Goal: Communication & Community: Share content

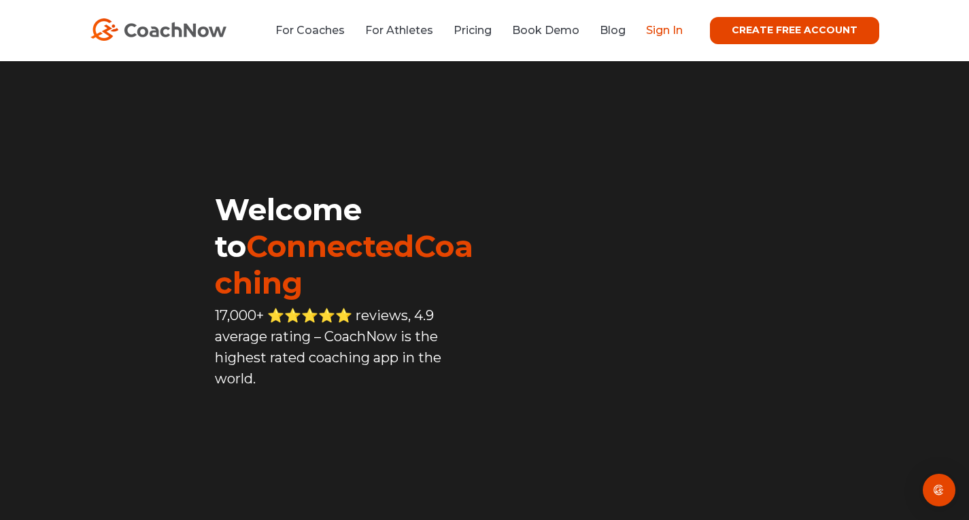
click at [675, 26] on link "Sign In" at bounding box center [664, 30] width 37 height 13
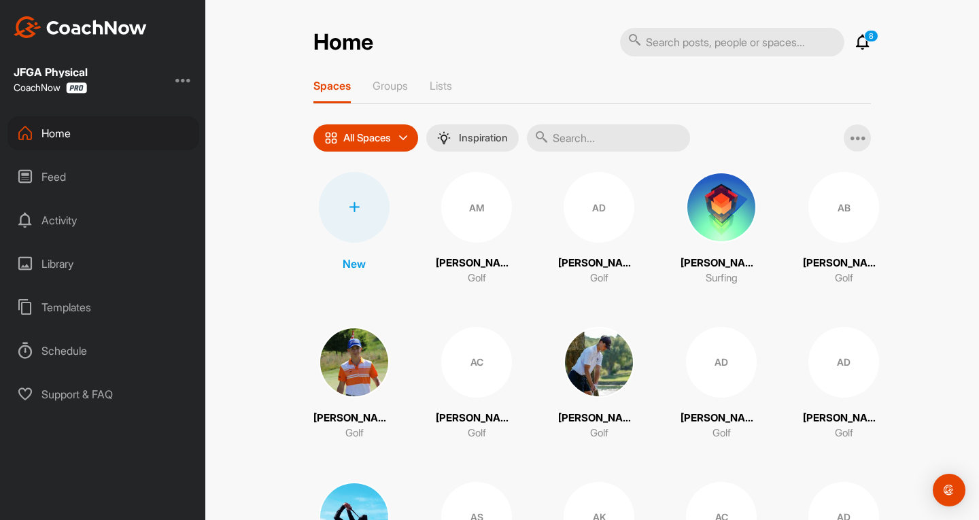
click at [99, 169] on div "Feed" at bounding box center [103, 177] width 192 height 34
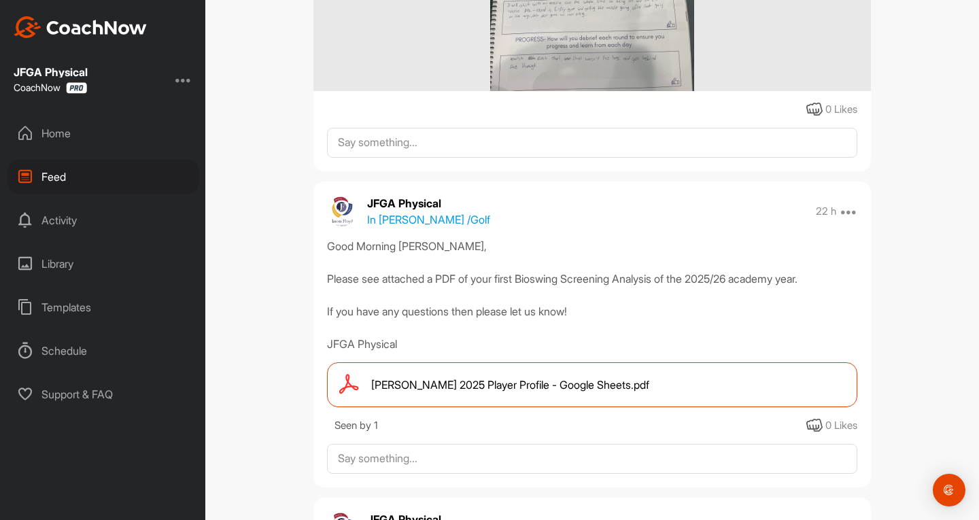
scroll to position [3163, 0]
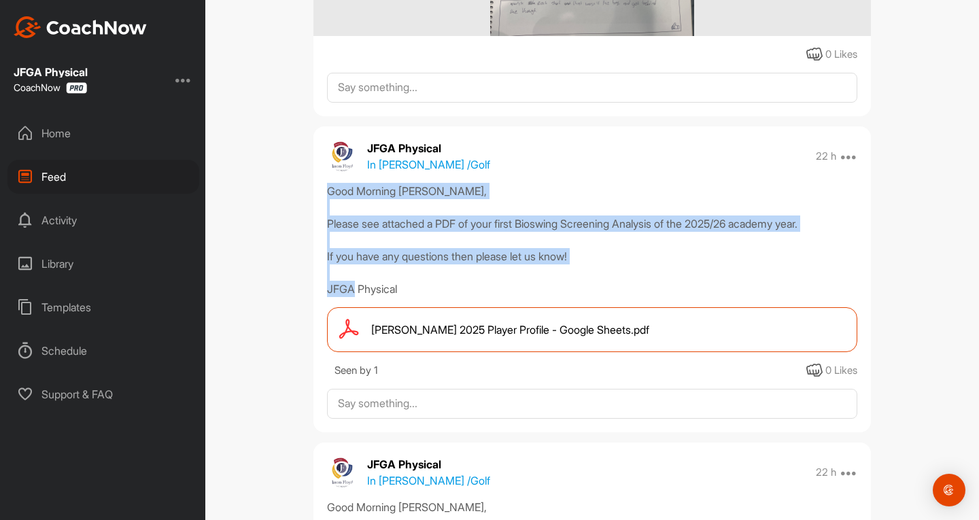
drag, startPoint x: 324, startPoint y: 190, endPoint x: 441, endPoint y: 285, distance: 150.3
click at [441, 285] on div "Good Morning [PERSON_NAME], Please see attached a PDF of your first Bioswing Sc…" at bounding box center [592, 240] width 530 height 114
copy div "Good Morning Sean, Please see attached a PDF of your first Bioswing Screening A…"
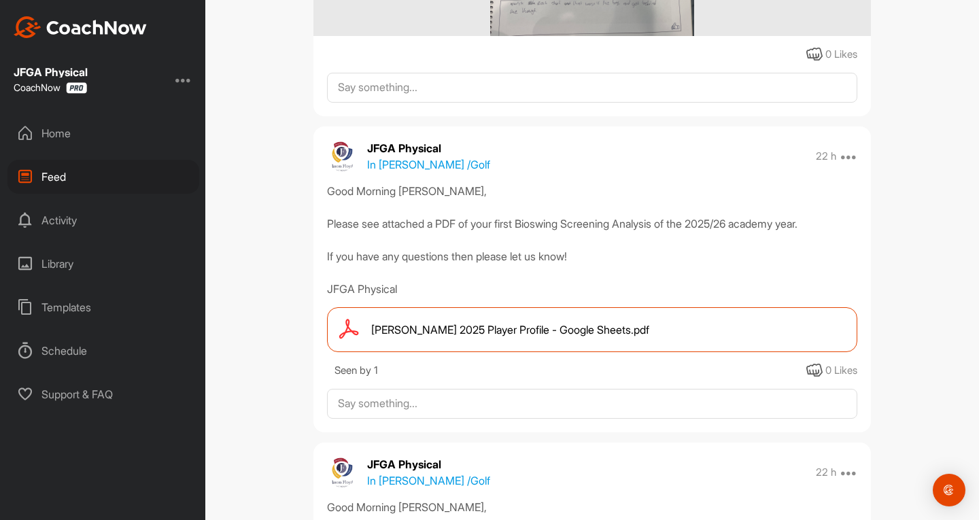
click at [37, 144] on div "Home" at bounding box center [103, 133] width 192 height 34
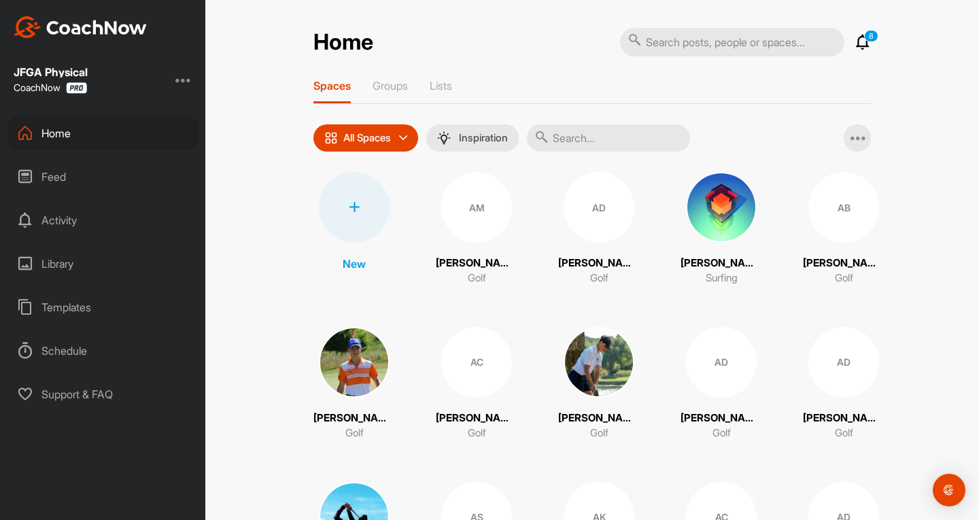
click at [578, 142] on input "text" at bounding box center [608, 137] width 163 height 27
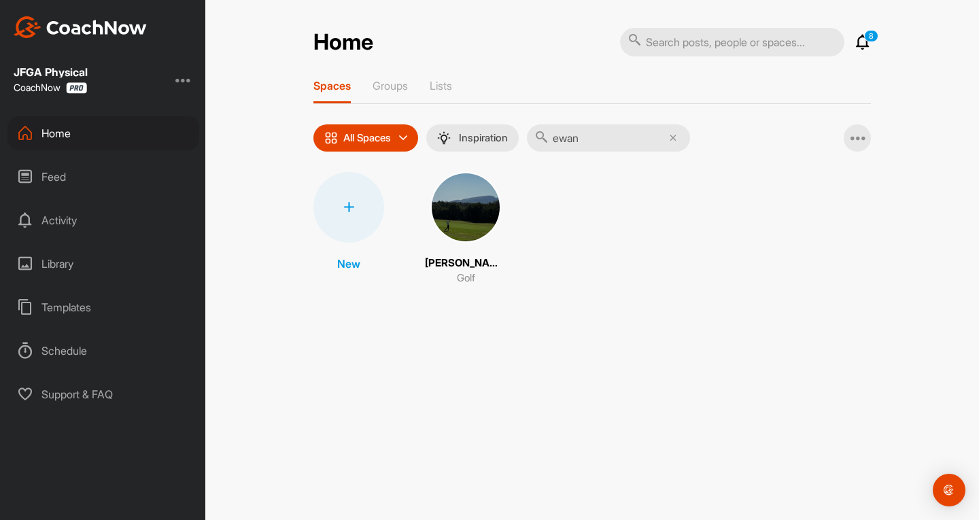
type input "ewan"
click at [449, 205] on img at bounding box center [465, 207] width 71 height 71
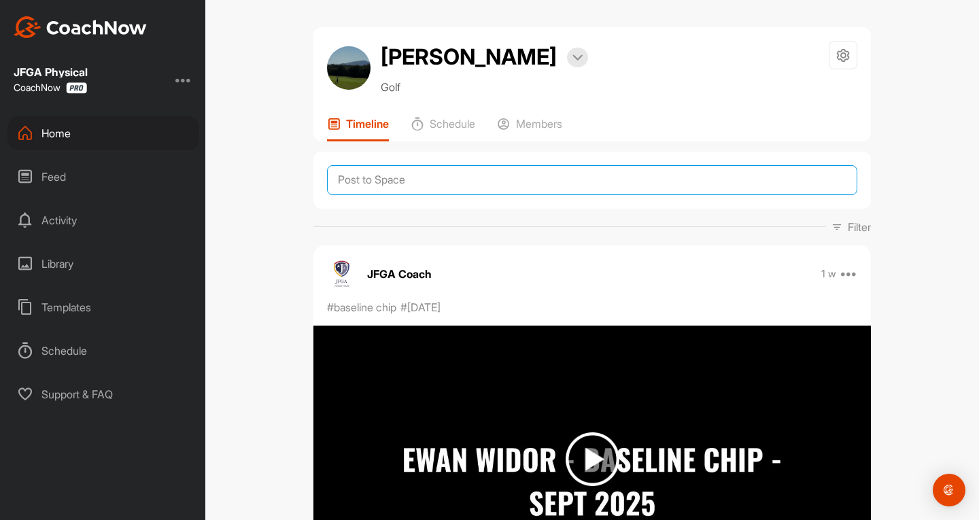
click at [408, 184] on textarea at bounding box center [592, 180] width 530 height 30
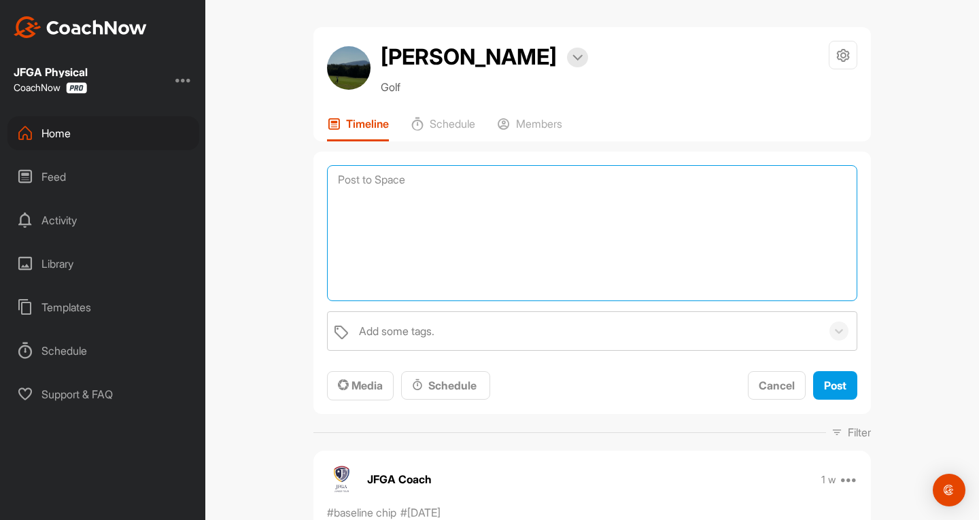
paste textarea "Good Morning [PERSON_NAME], Please see attached a PDF of your first Bioswing Sc…"
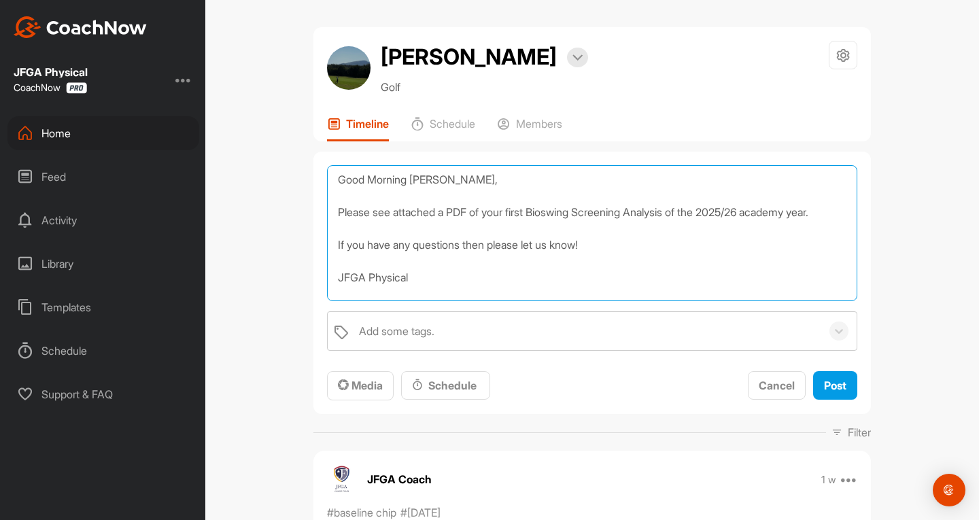
click at [434, 180] on textarea "Good Morning [PERSON_NAME], Please see attached a PDF of your first Bioswing Sc…" at bounding box center [592, 233] width 530 height 136
type textarea "Good Morning [PERSON_NAME], Please see attached a PDF of your first Bioswing Sc…"
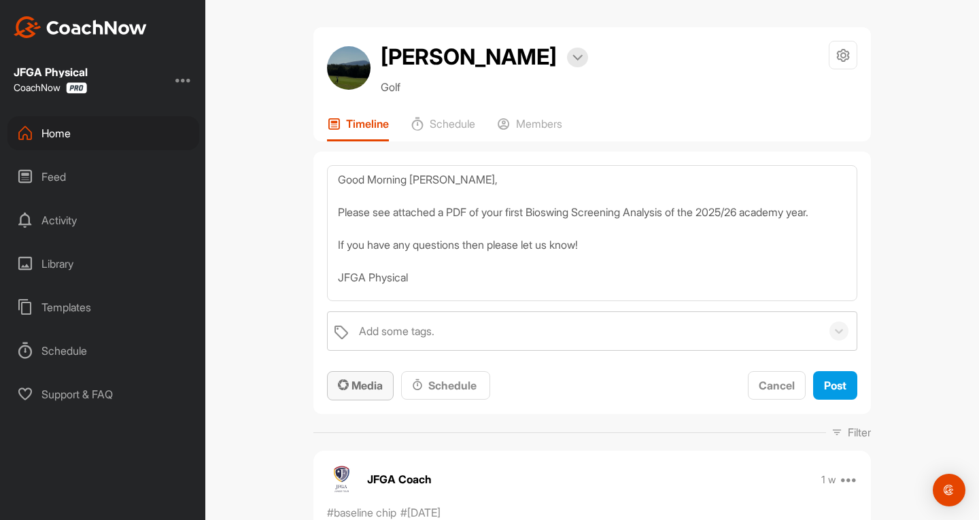
click at [351, 373] on button "Media" at bounding box center [360, 385] width 67 height 29
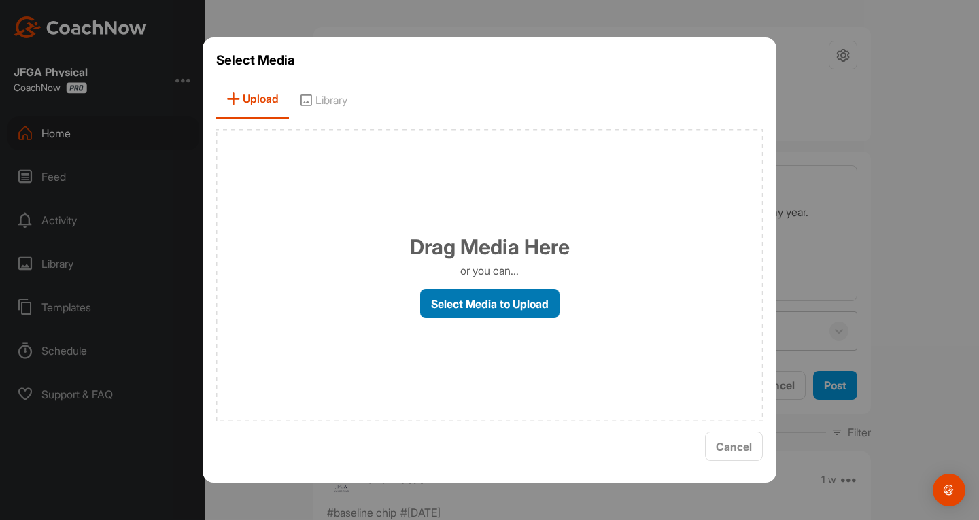
click at [445, 302] on label "Select Media to Upload" at bounding box center [489, 303] width 139 height 29
click at [0, 0] on input "Select Media to Upload" at bounding box center [0, 0] width 0 height 0
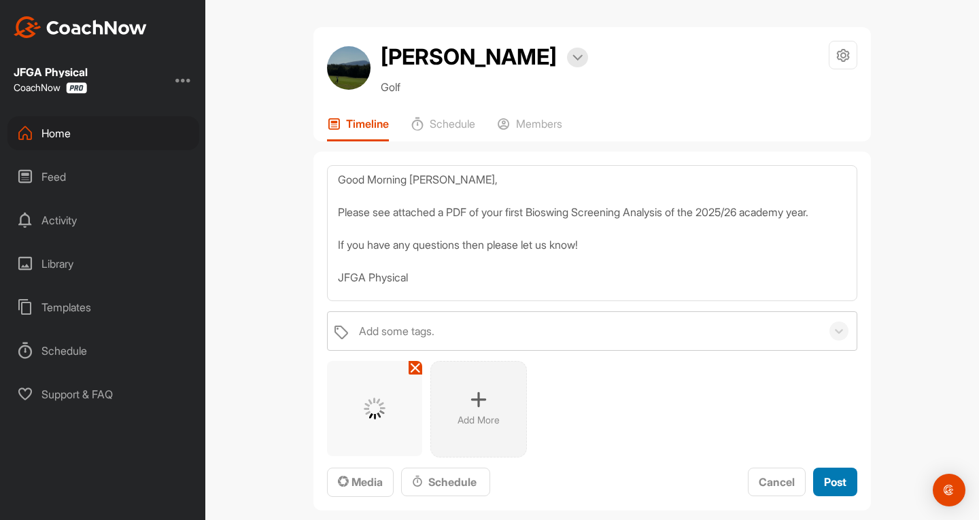
click at [835, 483] on span "Post" at bounding box center [835, 482] width 22 height 14
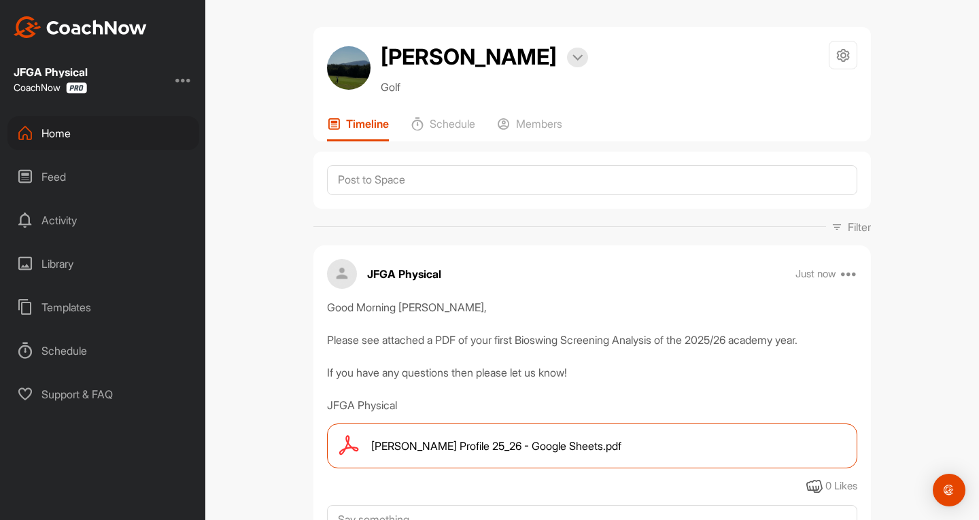
click at [54, 133] on div "Home" at bounding box center [103, 133] width 192 height 34
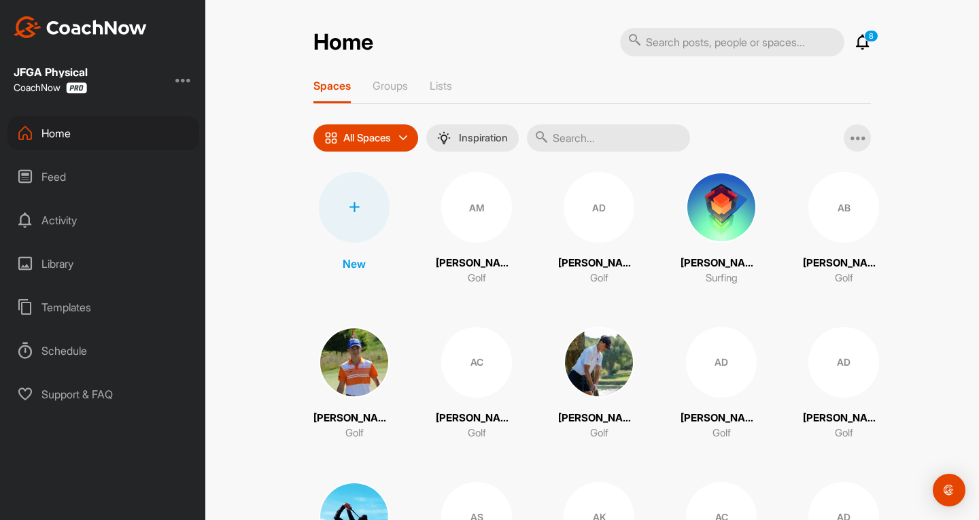
click at [565, 130] on input "text" at bounding box center [608, 137] width 163 height 27
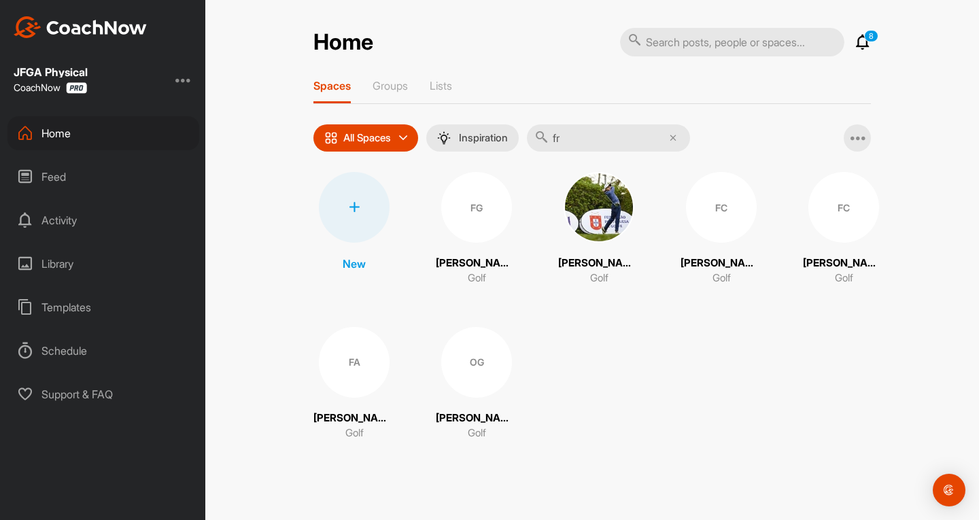
type input "f"
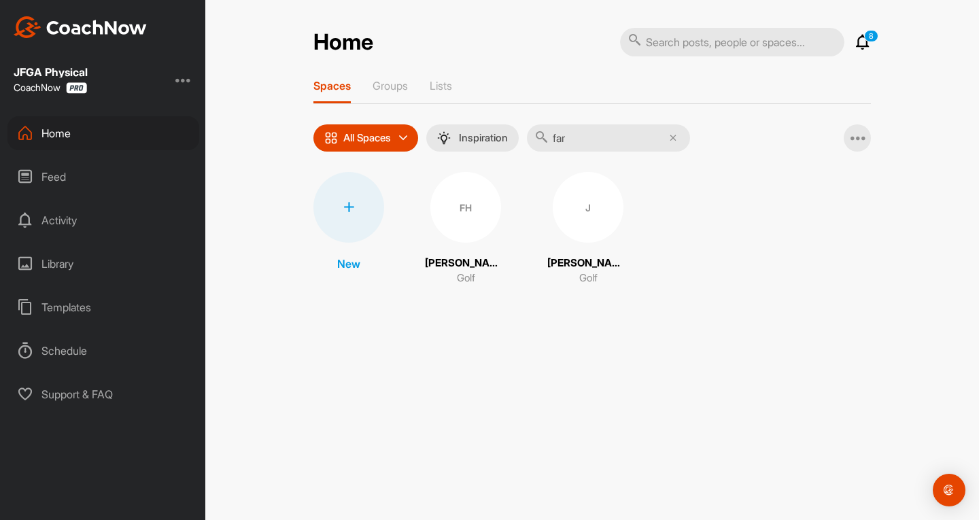
type input "far"
click at [474, 187] on div "FH" at bounding box center [465, 207] width 71 height 71
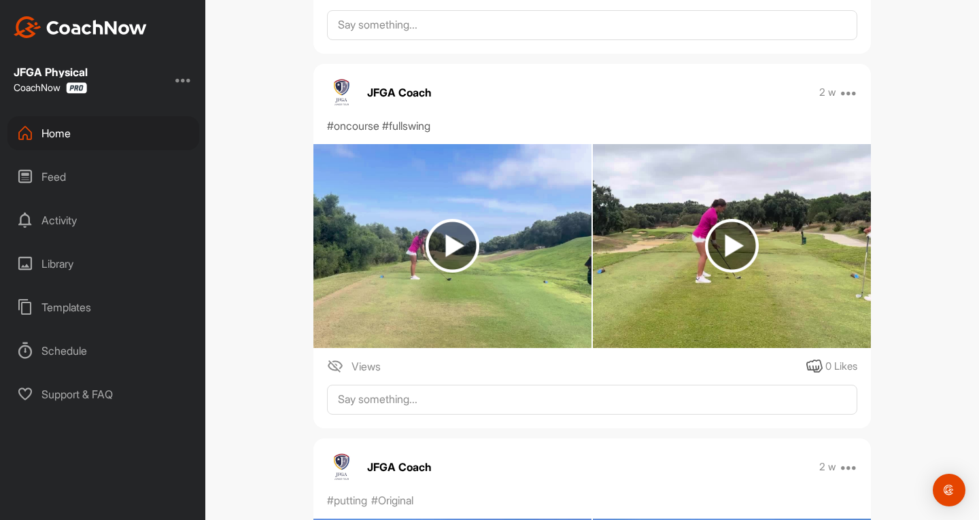
scroll to position [2369, 0]
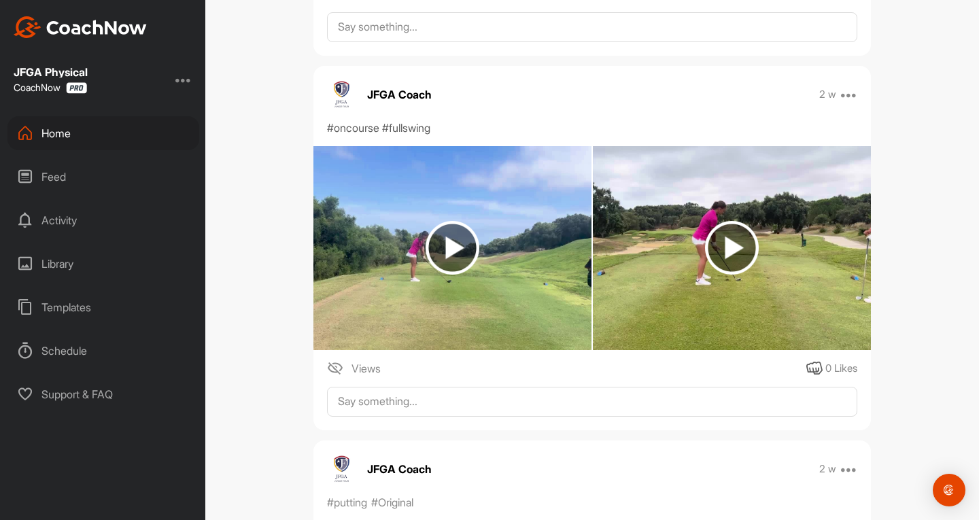
drag, startPoint x: 419, startPoint y: 233, endPoint x: 301, endPoint y: 230, distance: 118.3
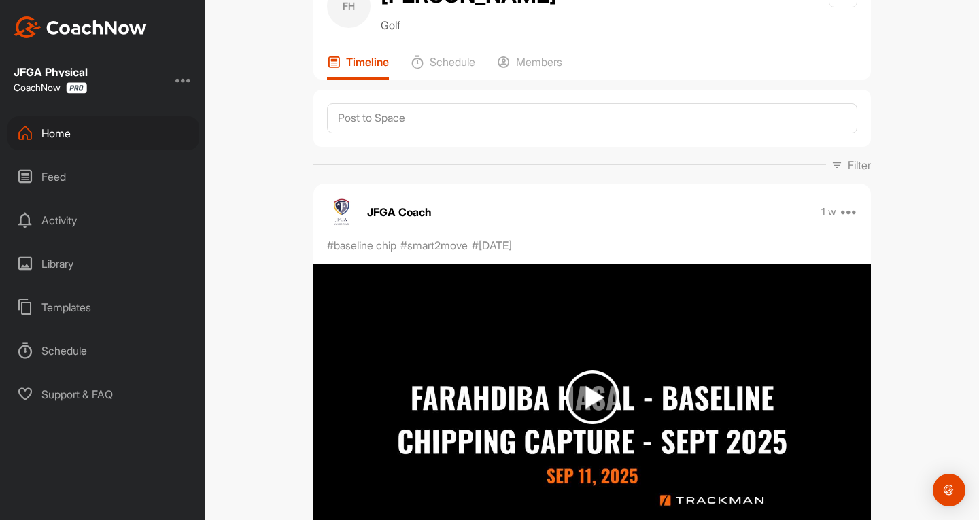
scroll to position [0, 0]
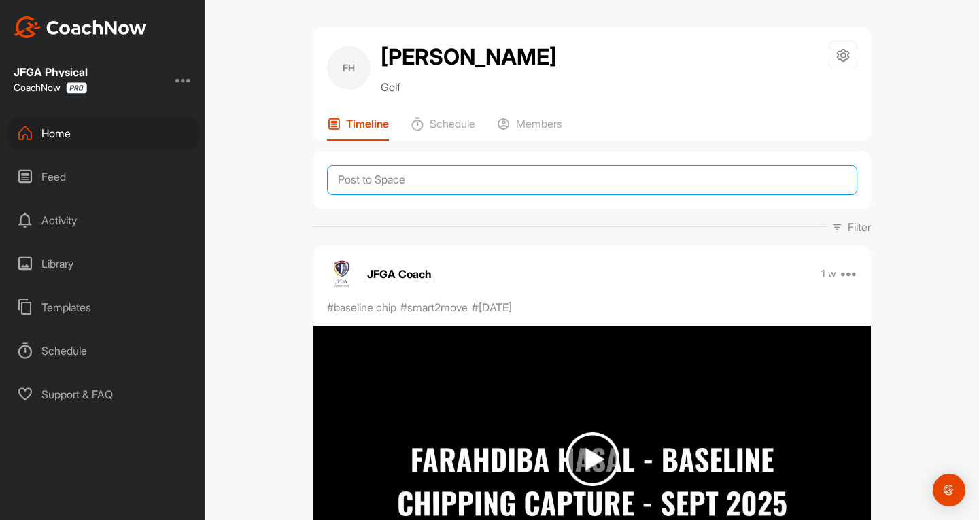
click at [424, 192] on textarea at bounding box center [592, 180] width 530 height 30
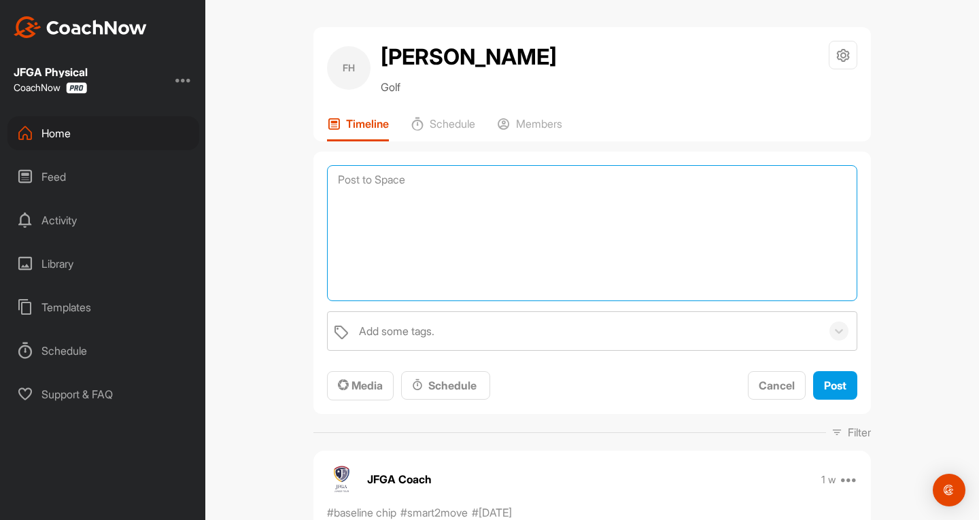
paste textarea "Good Morning [PERSON_NAME], Please see attached a PDF of your first Bioswing Sc…"
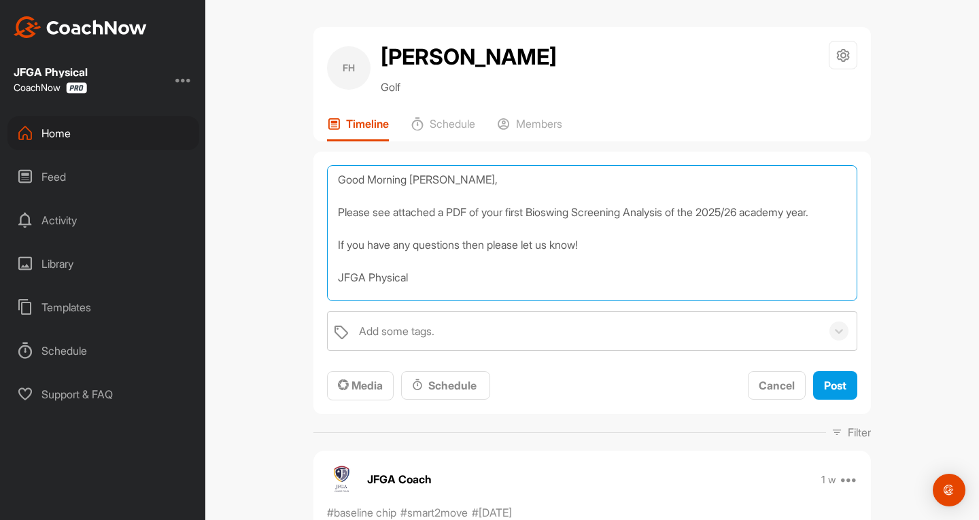
click at [431, 186] on textarea "Good Morning [PERSON_NAME], Please see attached a PDF of your first Bioswing Sc…" at bounding box center [592, 233] width 530 height 136
type textarea "Good Morning Farah, Please see attached a PDF of your first Bioswing Screening …"
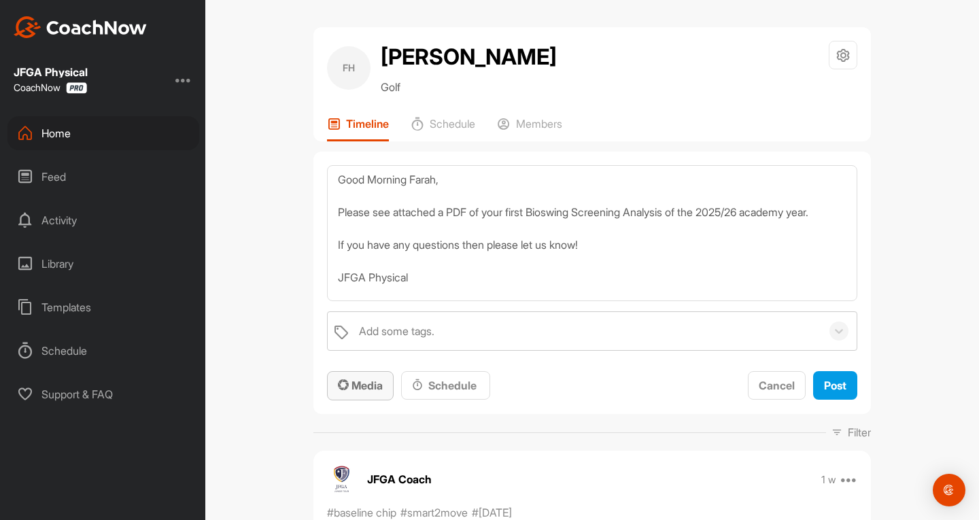
click at [327, 396] on button "Media" at bounding box center [360, 385] width 67 height 29
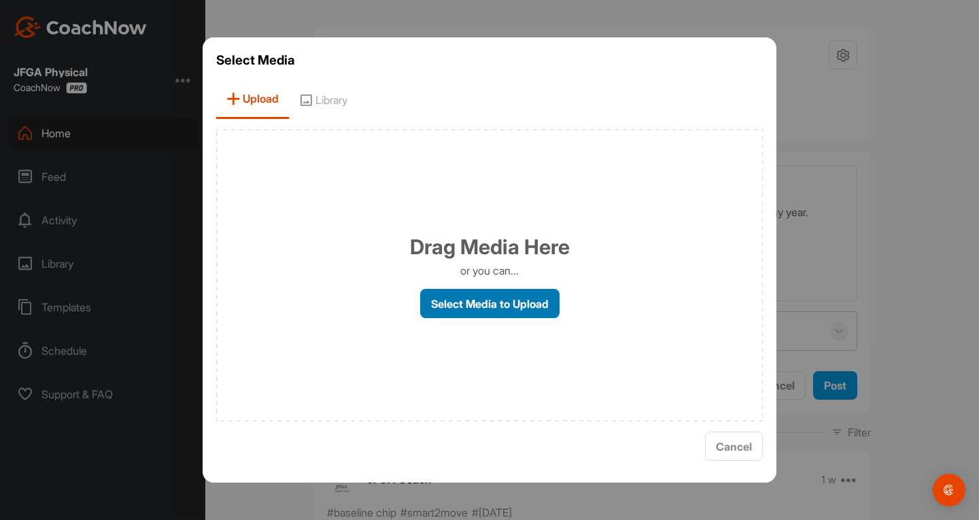
click at [441, 309] on label "Select Media to Upload" at bounding box center [489, 303] width 139 height 29
click at [0, 0] on input "Select Media to Upload" at bounding box center [0, 0] width 0 height 0
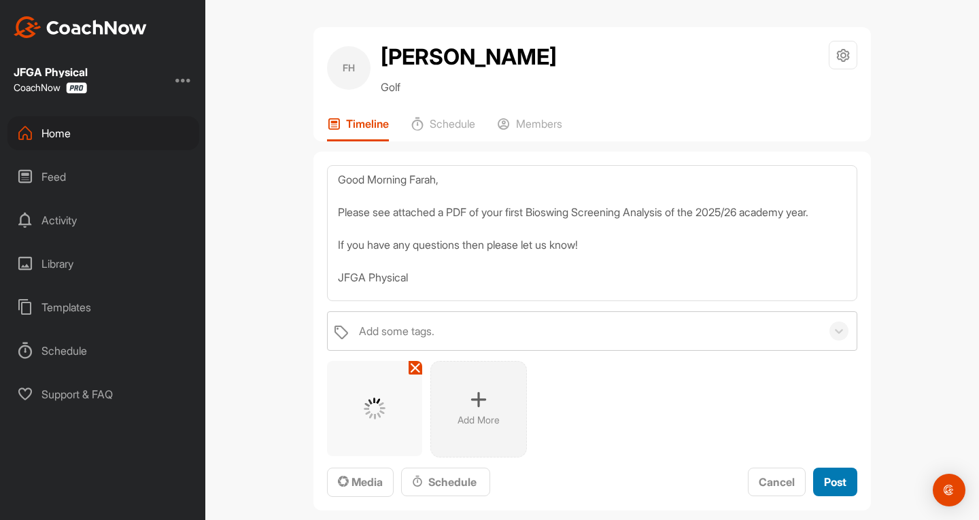
click at [828, 483] on span "Post" at bounding box center [835, 482] width 22 height 14
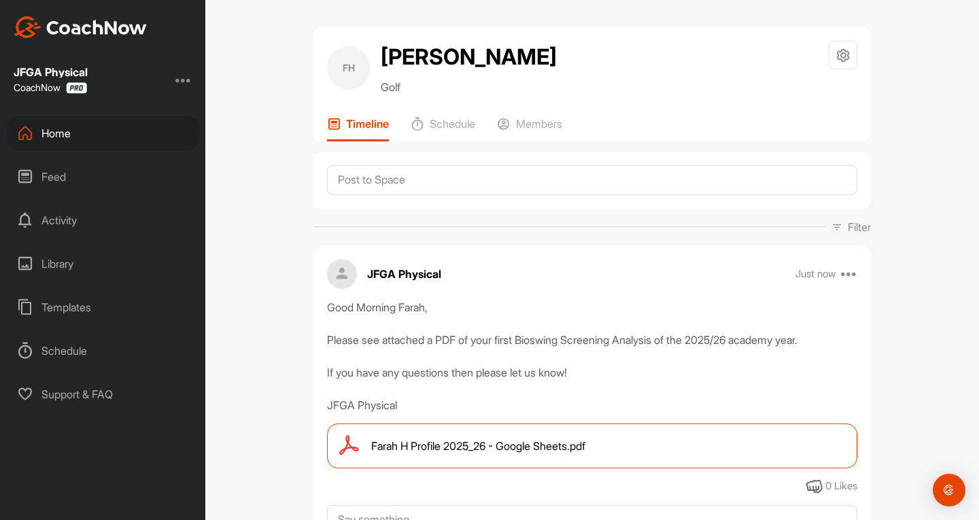
click at [258, 151] on div "FH Farahdiba Hajal Golf Space Settings Your Notifications Leave Space Timeline …" at bounding box center [592, 260] width 774 height 520
click at [107, 145] on div "Home" at bounding box center [103, 133] width 192 height 34
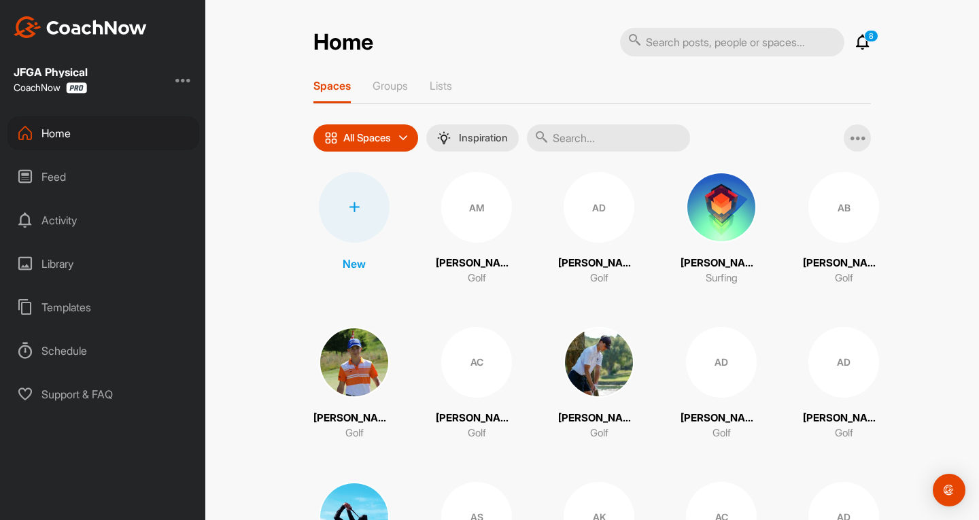
click at [559, 129] on input "text" at bounding box center [608, 137] width 163 height 27
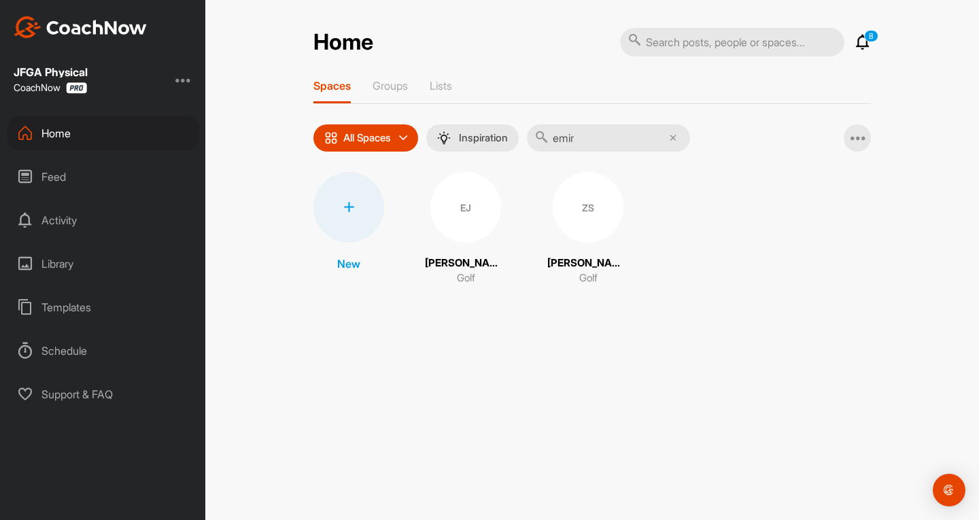
type input "emir"
click at [442, 209] on div "EJ" at bounding box center [465, 207] width 71 height 71
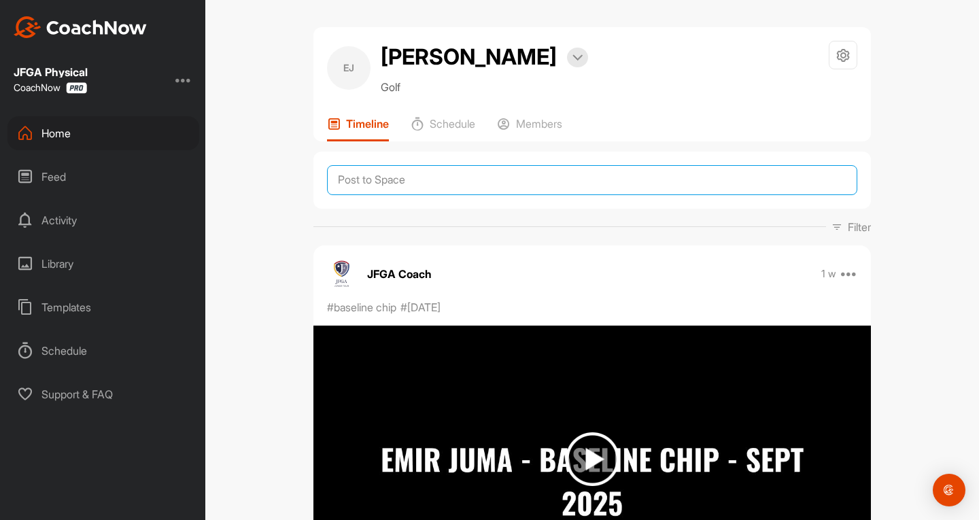
click at [415, 177] on textarea at bounding box center [592, 180] width 530 height 30
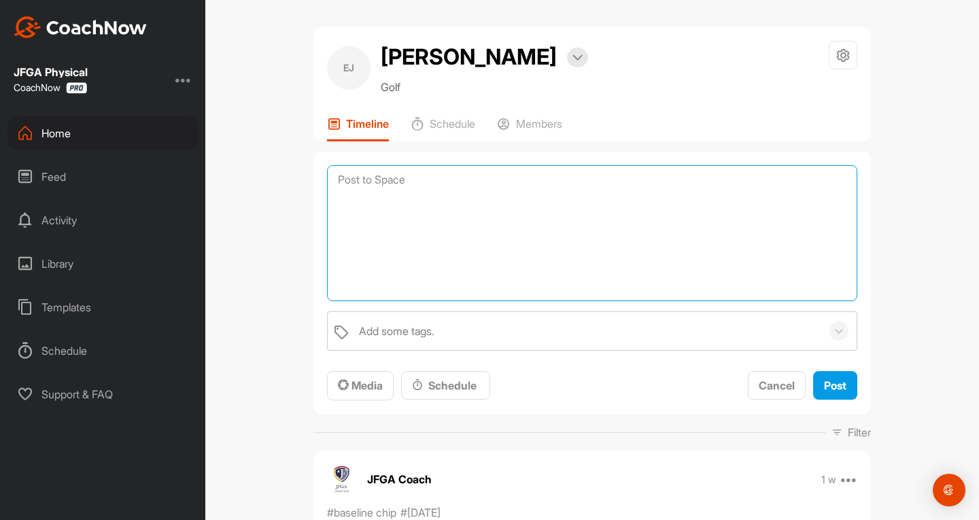
paste textarea "Good Morning [PERSON_NAME], Please see attached a PDF of your first Bioswing Sc…"
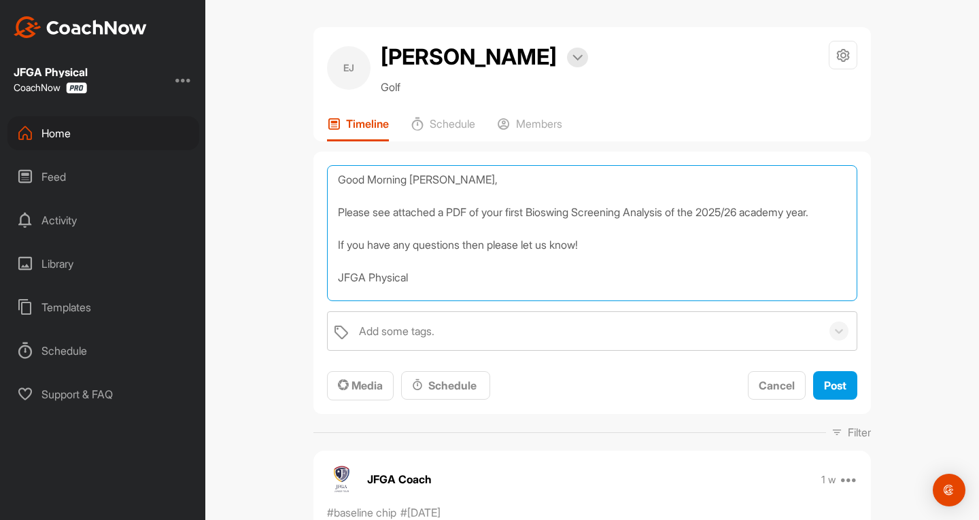
click at [432, 173] on textarea "Good Morning [PERSON_NAME], Please see attached a PDF of your first Bioswing Sc…" at bounding box center [592, 233] width 530 height 136
type textarea "Good Morning Emir, Please see attached a PDF of your first Bioswing Screening A…"
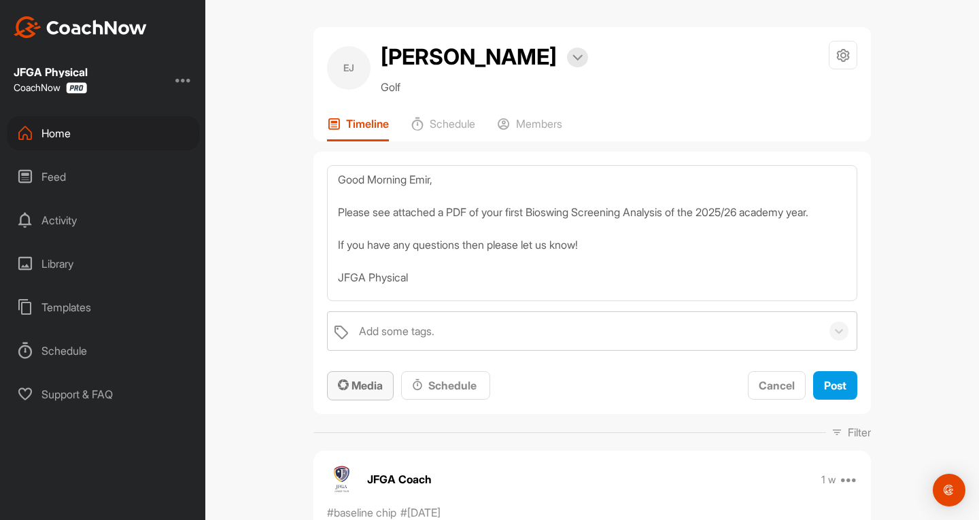
click at [339, 390] on icon "button" at bounding box center [343, 384] width 11 height 11
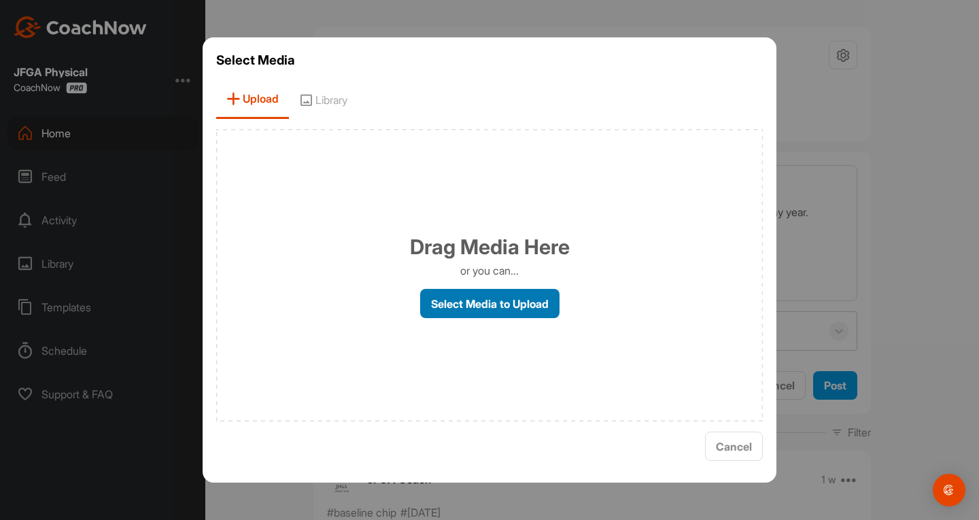
click at [436, 307] on label "Select Media to Upload" at bounding box center [489, 303] width 139 height 29
click at [0, 0] on input "Select Media to Upload" at bounding box center [0, 0] width 0 height 0
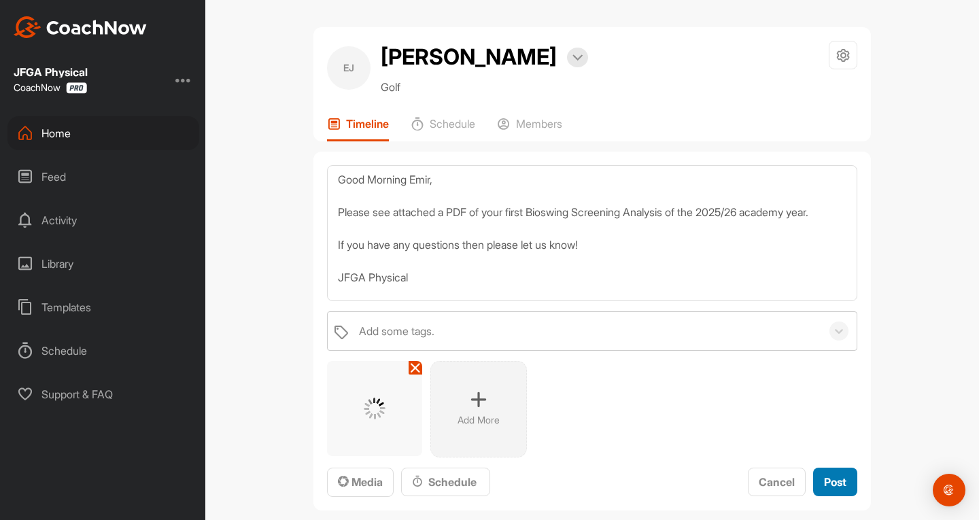
click at [825, 475] on span "Post" at bounding box center [835, 482] width 22 height 14
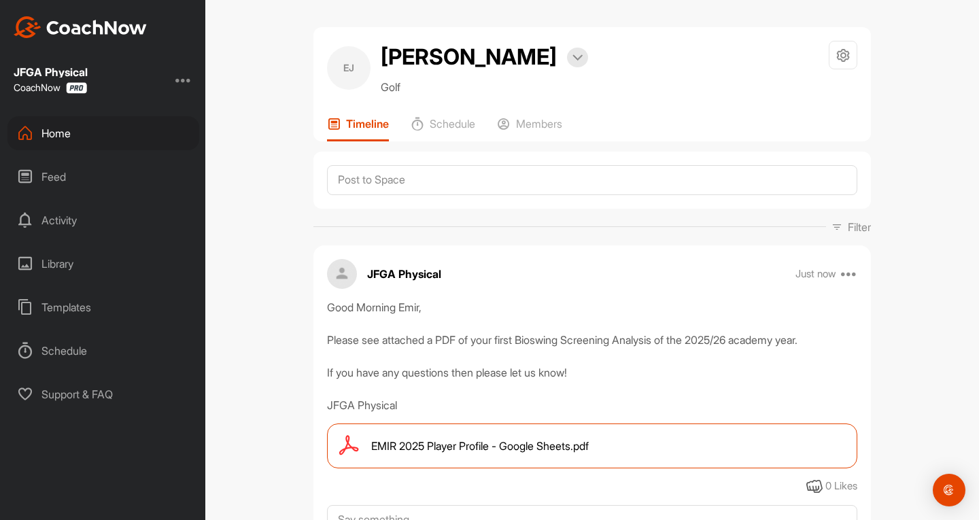
click at [68, 139] on div "Home" at bounding box center [103, 133] width 192 height 34
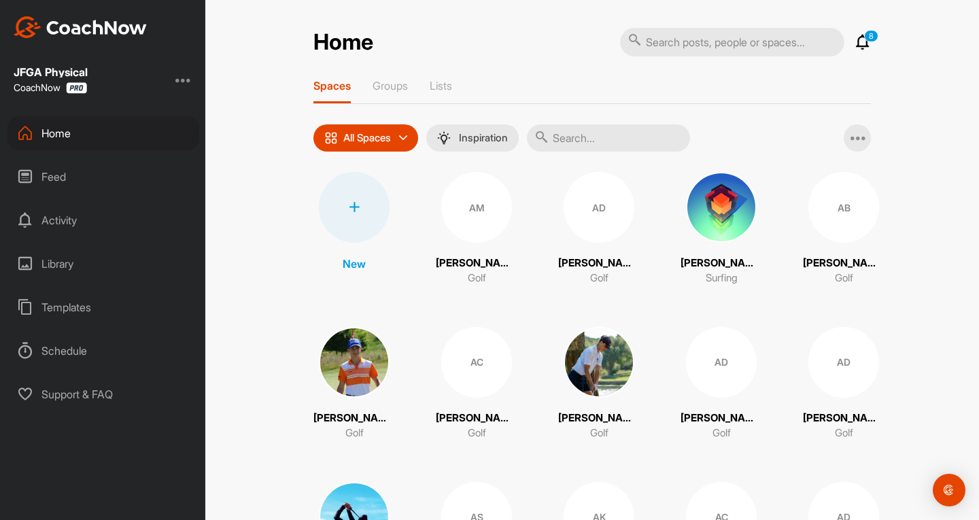
click at [574, 139] on input "text" at bounding box center [608, 137] width 163 height 27
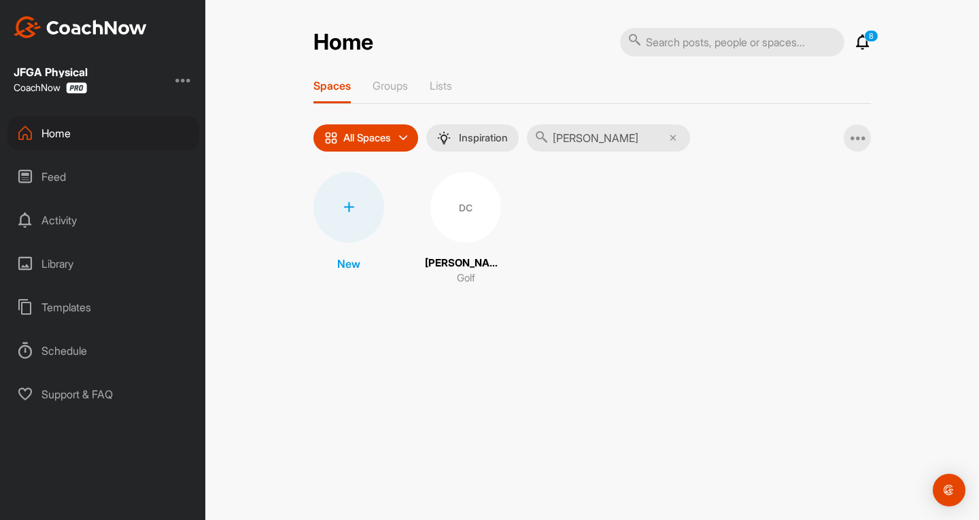
type input "dana"
click at [457, 215] on div "DC" at bounding box center [465, 207] width 71 height 71
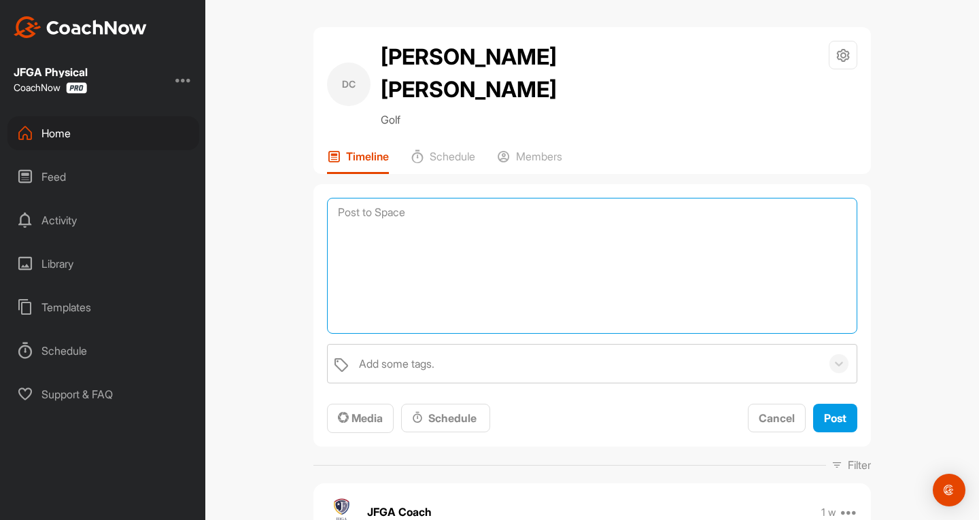
click at [443, 218] on textarea at bounding box center [592, 266] width 530 height 136
type textarea "d"
paste textarea "Good Morning [PERSON_NAME], Please see attached a PDF of your first Bioswing Sc…"
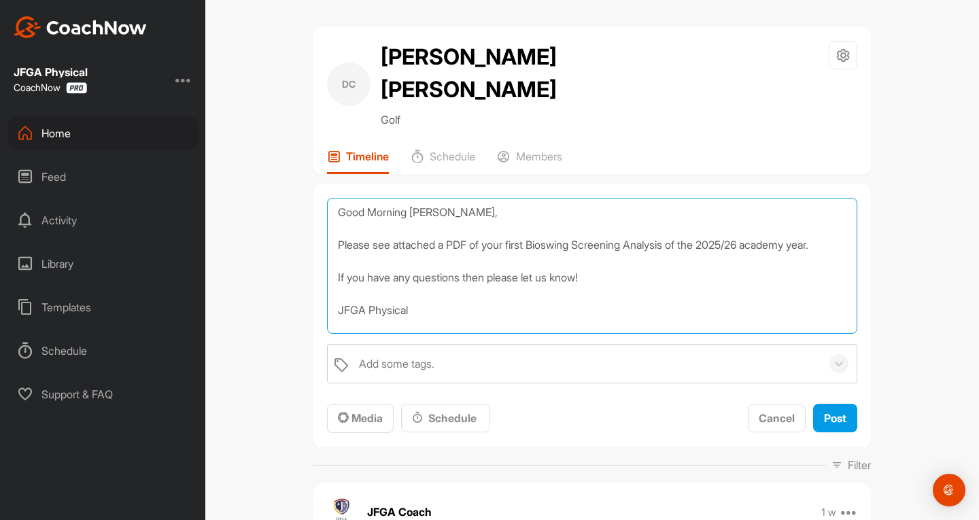
click at [432, 220] on textarea "Good Morning [PERSON_NAME], Please see attached a PDF of your first Bioswing Sc…" at bounding box center [592, 266] width 530 height 136
type textarea "Good Morning [PERSON_NAME], Please see attached a PDF of your first Bioswing Sc…"
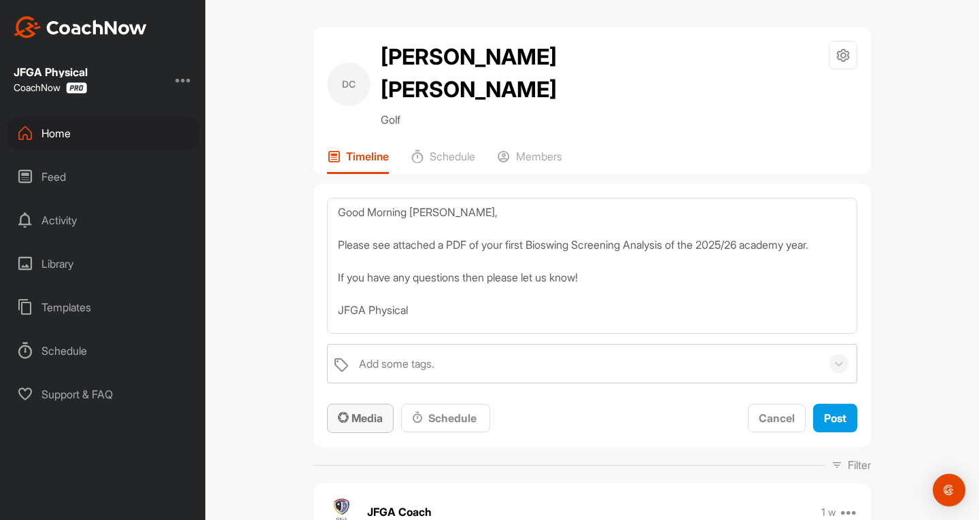
click at [356, 411] on div "Media" at bounding box center [360, 418] width 45 height 16
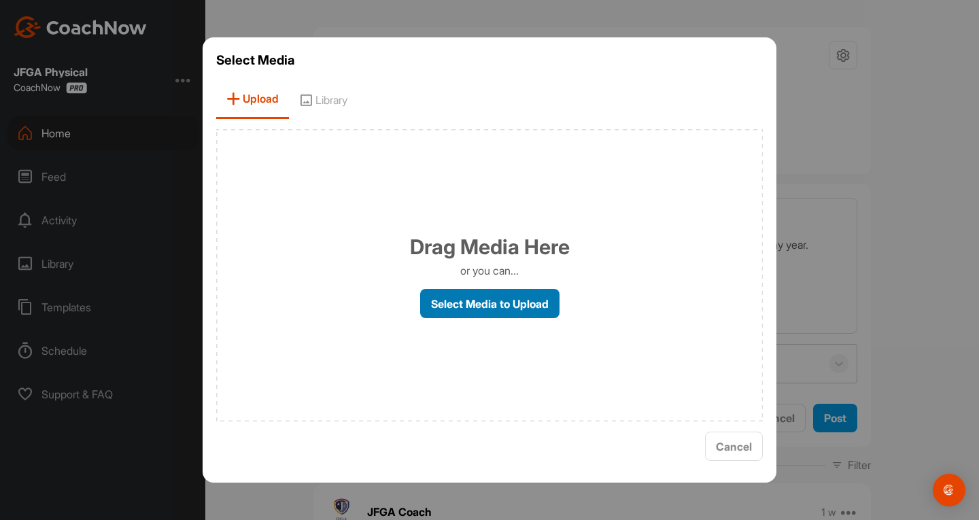
click at [425, 305] on label "Select Media to Upload" at bounding box center [489, 303] width 139 height 29
click at [0, 0] on input "Select Media to Upload" at bounding box center [0, 0] width 0 height 0
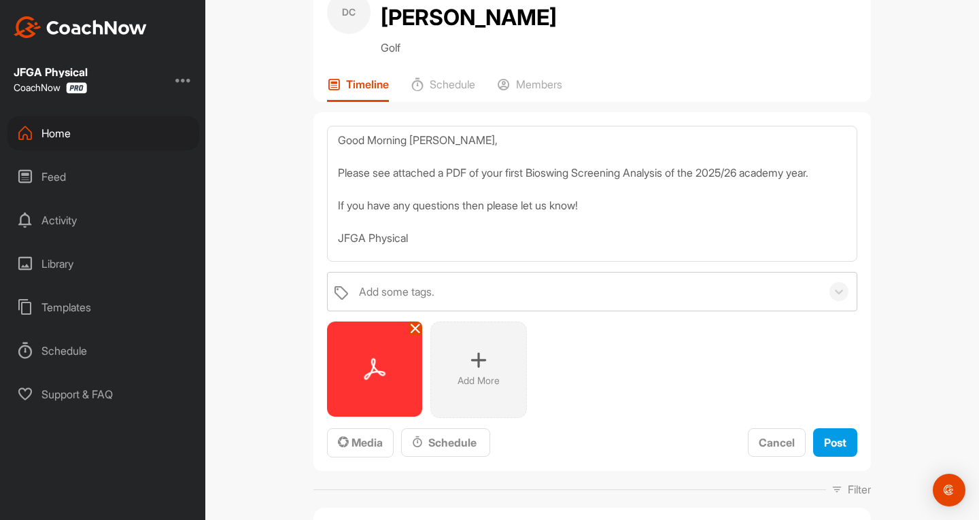
scroll to position [73, 0]
click at [831, 453] on button "Post" at bounding box center [835, 442] width 44 height 29
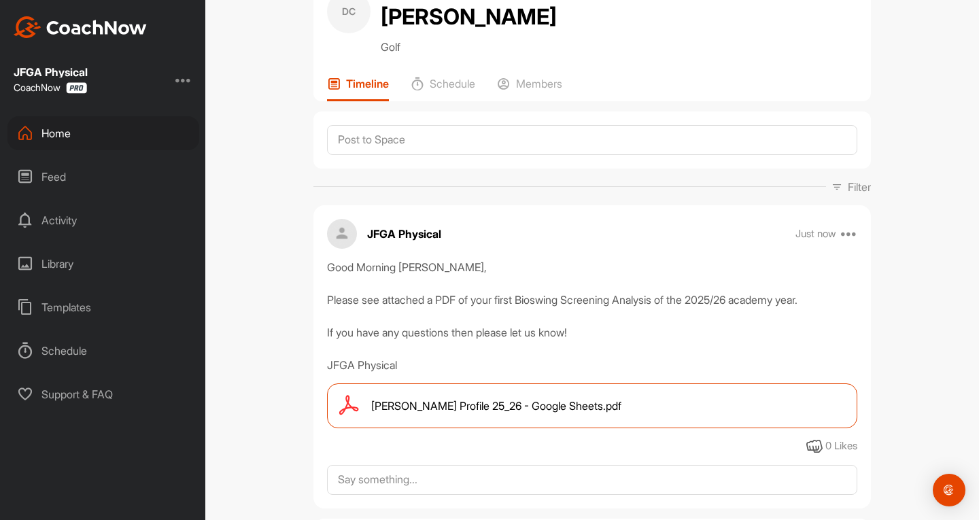
click at [94, 129] on div "Home" at bounding box center [103, 133] width 192 height 34
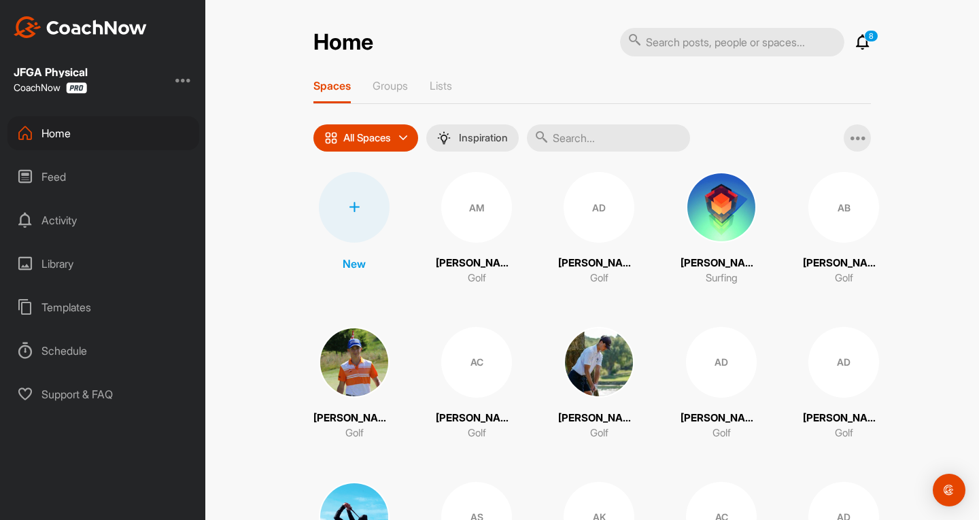
click at [73, 162] on div "Feed" at bounding box center [103, 177] width 192 height 34
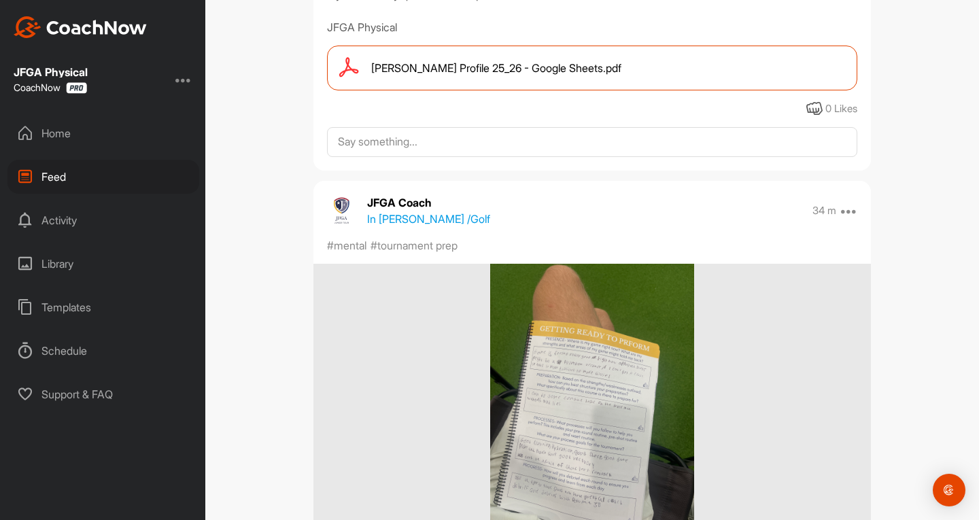
scroll to position [1257, 0]
click at [71, 120] on div "Home" at bounding box center [103, 133] width 192 height 34
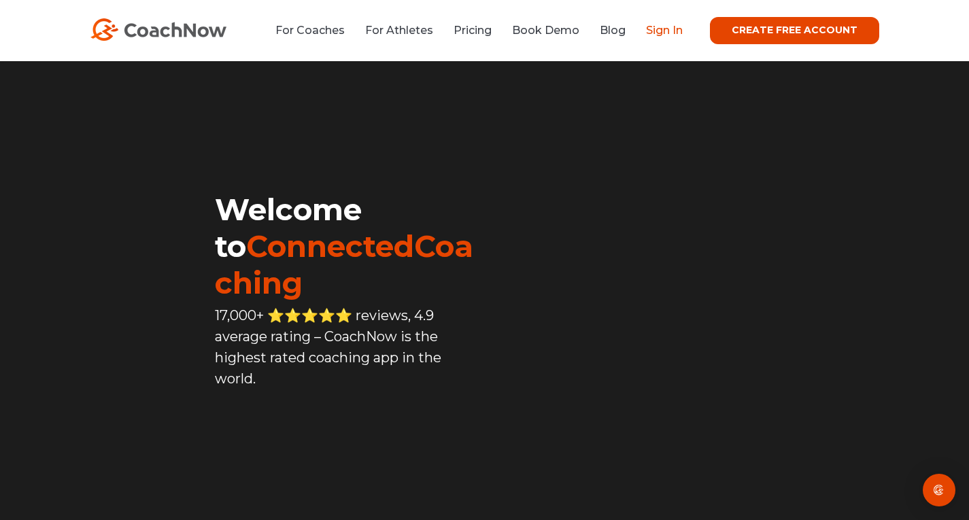
click at [680, 30] on link "Sign In" at bounding box center [664, 30] width 37 height 13
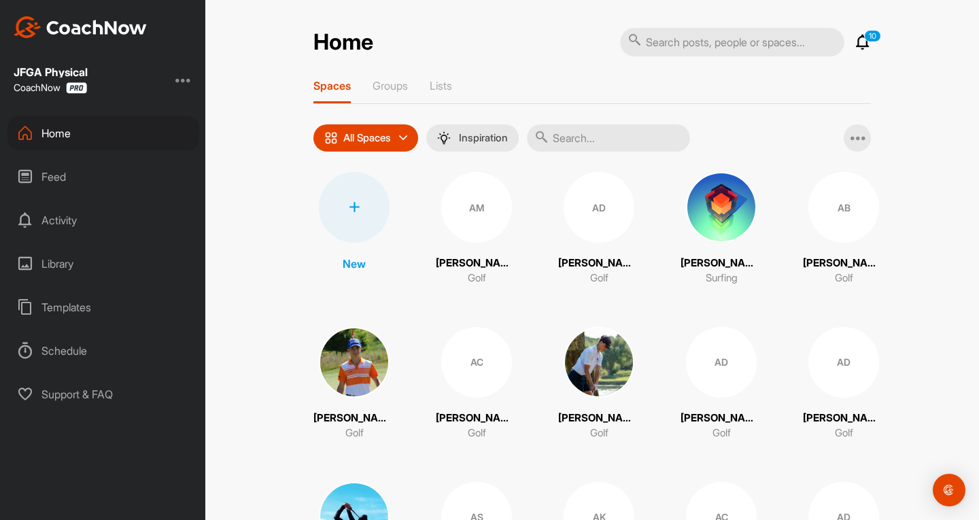
click at [574, 134] on input "text" at bounding box center [608, 137] width 163 height 27
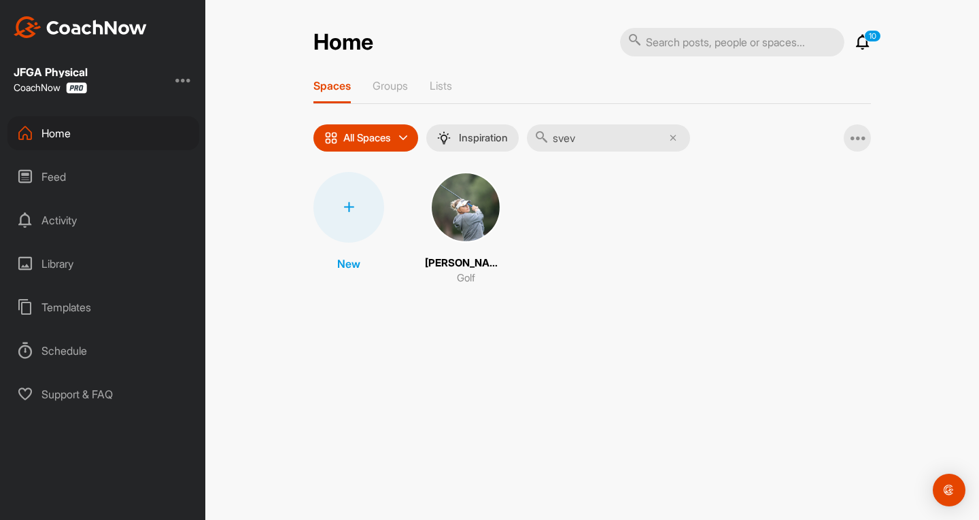
type input "svev"
click at [456, 205] on img at bounding box center [465, 207] width 71 height 71
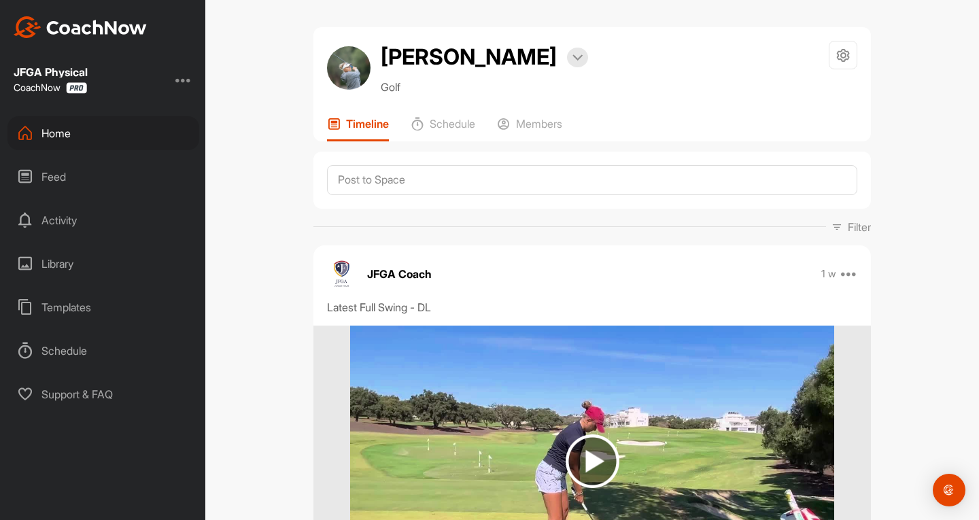
click at [71, 164] on div "Feed" at bounding box center [103, 177] width 192 height 34
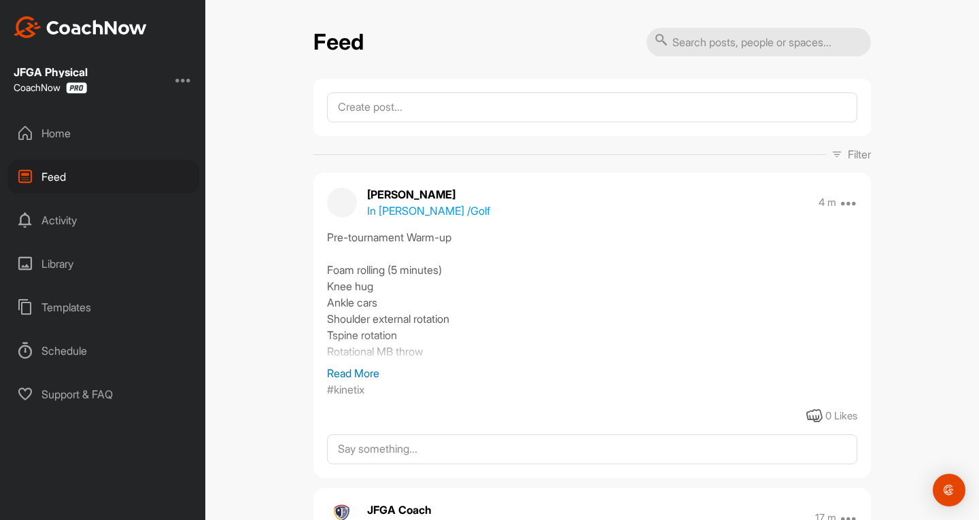
click at [709, 33] on input "text" at bounding box center [758, 42] width 224 height 29
type input "siri"
